Goal: Task Accomplishment & Management: Manage account settings

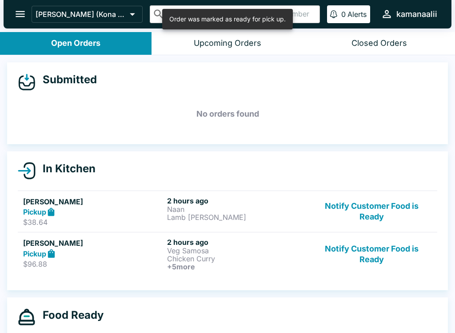
click at [365, 209] on button "Notify Customer Food is Ready" at bounding box center [372, 211] width 120 height 31
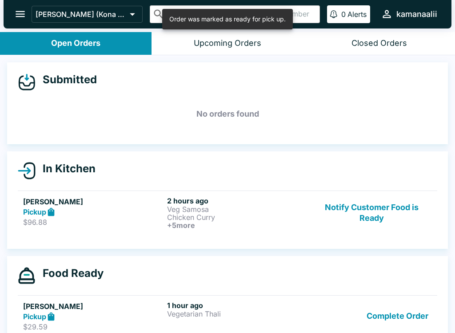
click at [376, 216] on button "Notify Customer Food is Ready" at bounding box center [372, 212] width 120 height 33
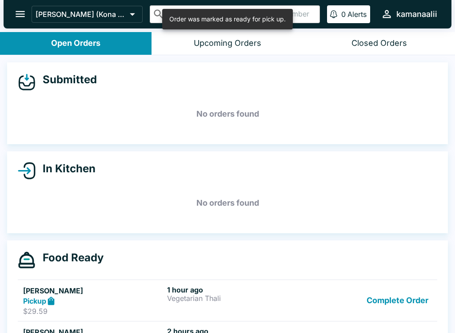
click at [212, 47] on div "Upcoming Orders" at bounding box center [228, 43] width 68 height 10
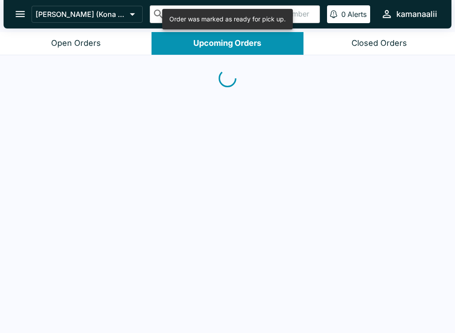
click at [384, 45] on div "Closed Orders" at bounding box center [380, 43] width 56 height 10
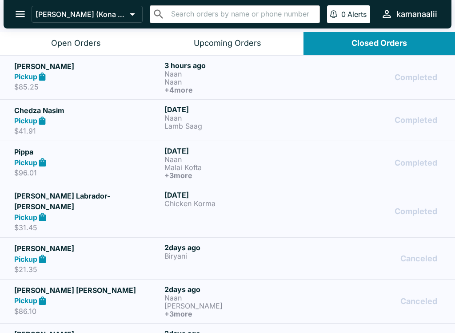
click at [79, 35] on button "Open Orders" at bounding box center [76, 43] width 152 height 23
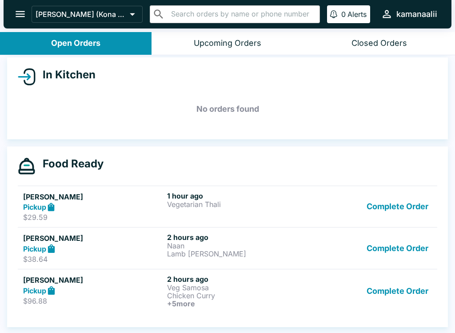
click at [400, 207] on button "Complete Order" at bounding box center [397, 206] width 69 height 31
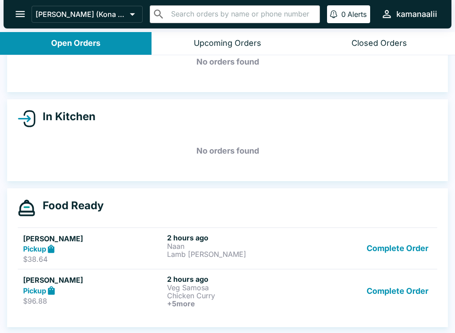
click at [397, 245] on button "Complete Order" at bounding box center [397, 248] width 69 height 31
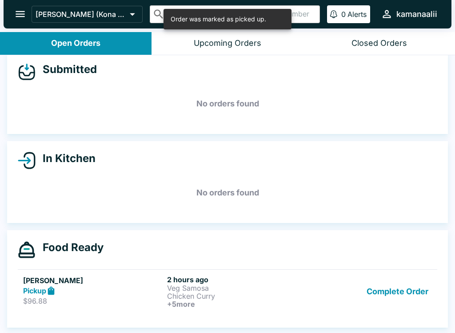
scroll to position [11, 0]
click at [403, 294] on button "Complete Order" at bounding box center [397, 291] width 69 height 33
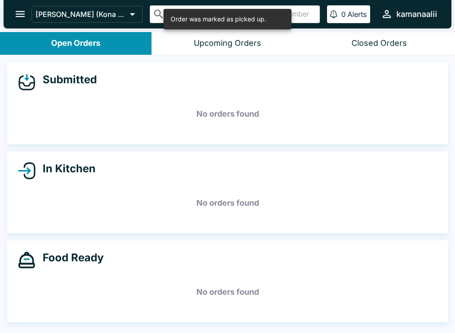
scroll to position [1, 0]
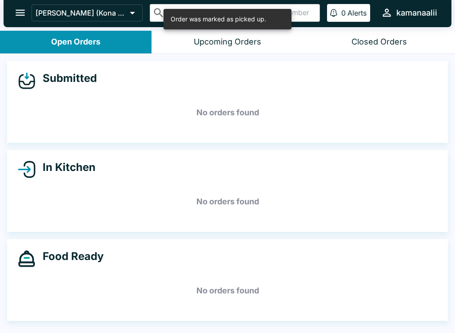
click at [377, 44] on div "Closed Orders" at bounding box center [380, 42] width 56 height 10
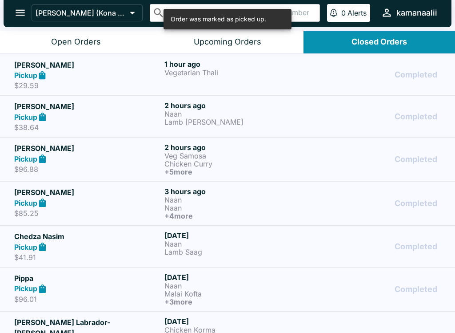
click at [415, 5] on button "kamanaalii" at bounding box center [410, 12] width 64 height 19
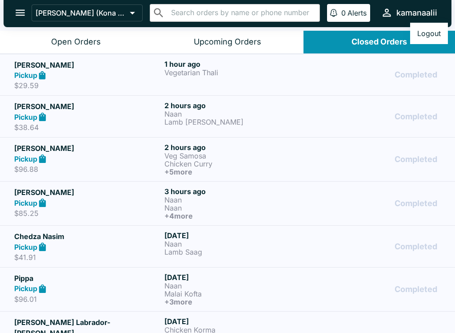
click at [365, 52] on div at bounding box center [227, 166] width 455 height 333
click at [20, 17] on icon "open drawer" at bounding box center [20, 13] width 12 height 12
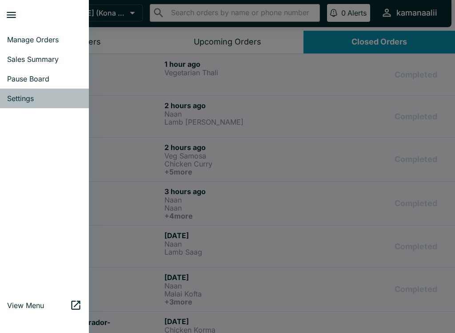
click at [36, 98] on span "Settings" at bounding box center [44, 98] width 75 height 9
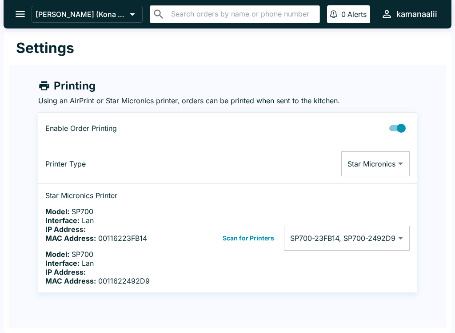
click at [20, 13] on icon "open drawer" at bounding box center [20, 14] width 12 height 12
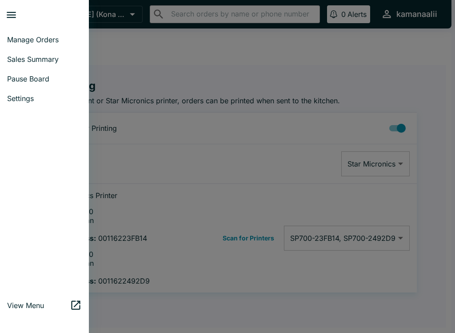
click at [173, 68] on div at bounding box center [227, 166] width 455 height 333
